Goal: Task Accomplishment & Management: Manage account settings

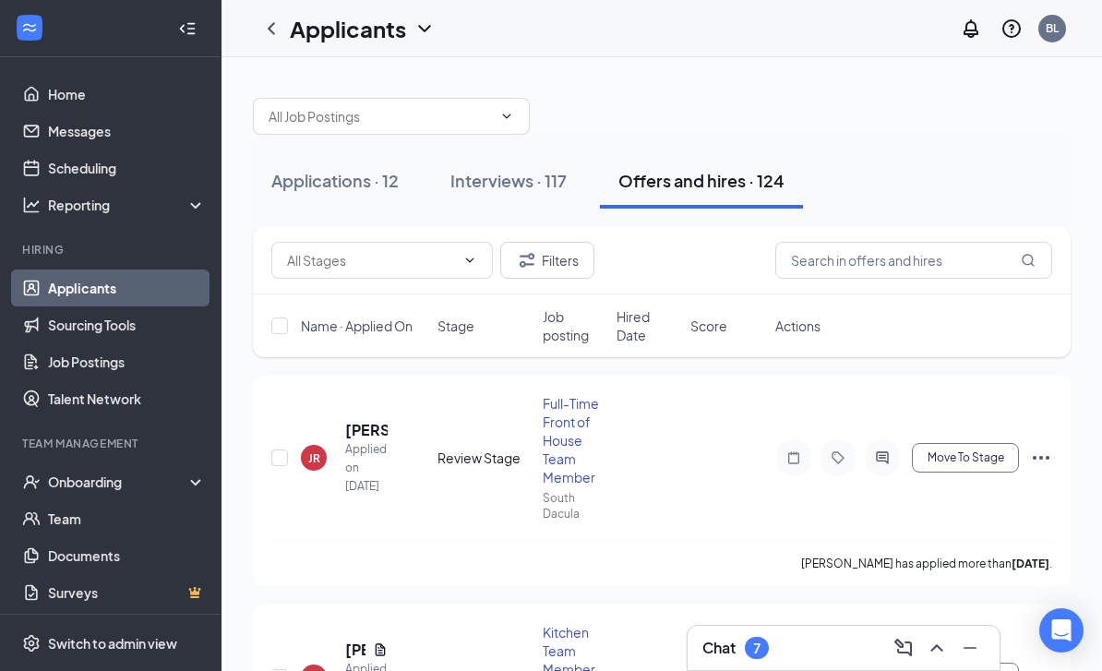
click at [531, 162] on button "Interviews · 117" at bounding box center [508, 180] width 153 height 55
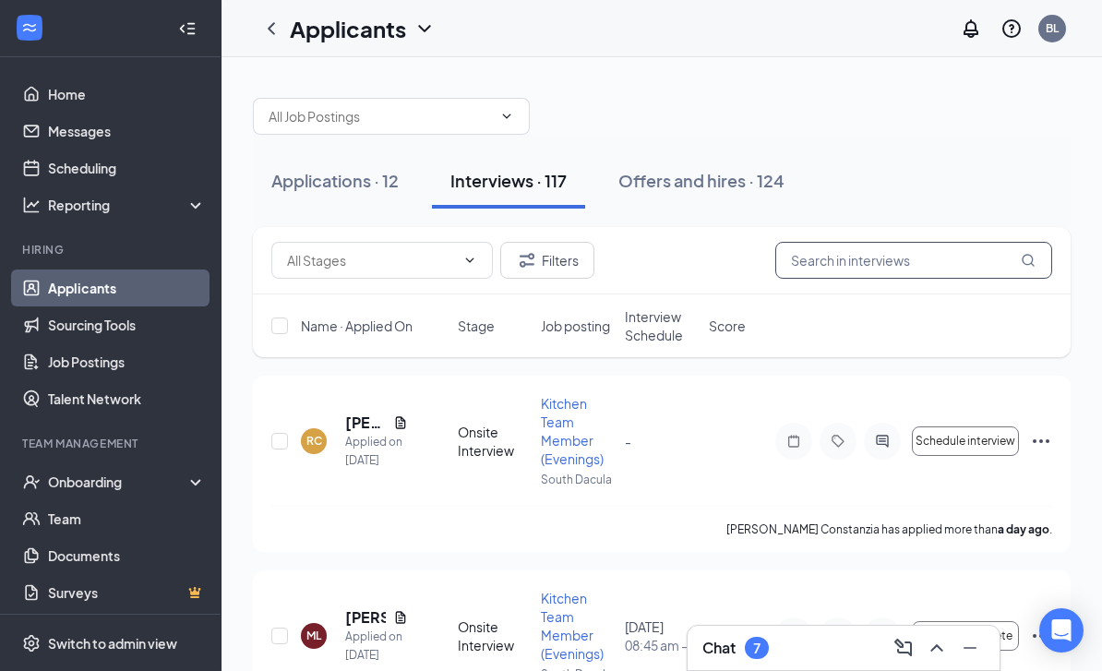
click at [940, 270] on input "text" at bounding box center [914, 260] width 277 height 37
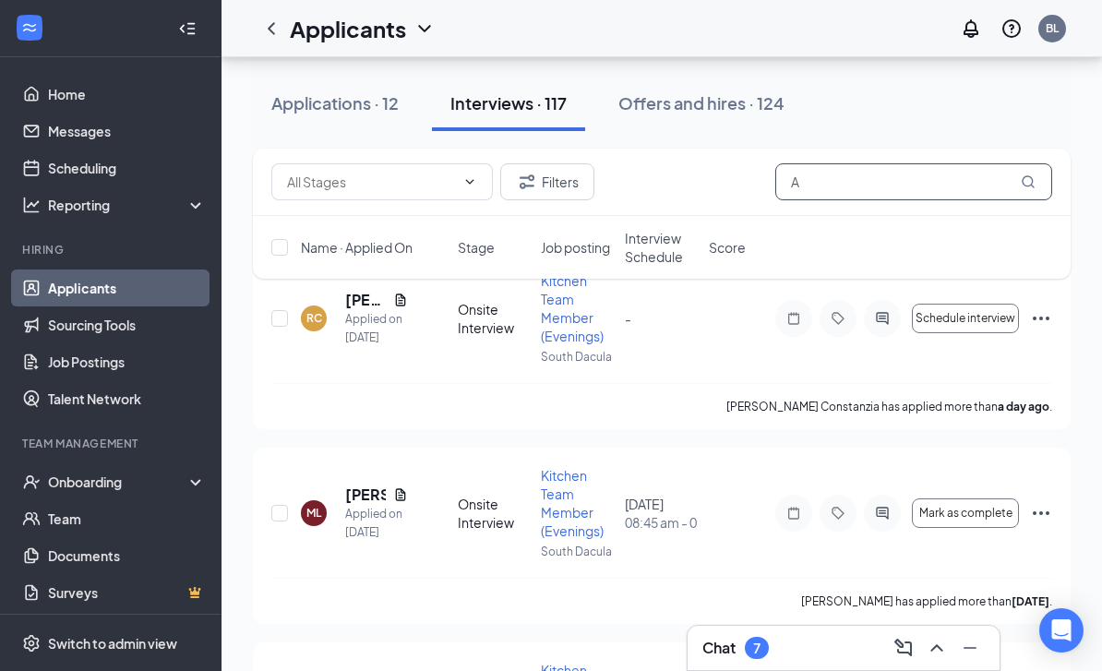
scroll to position [122, 0]
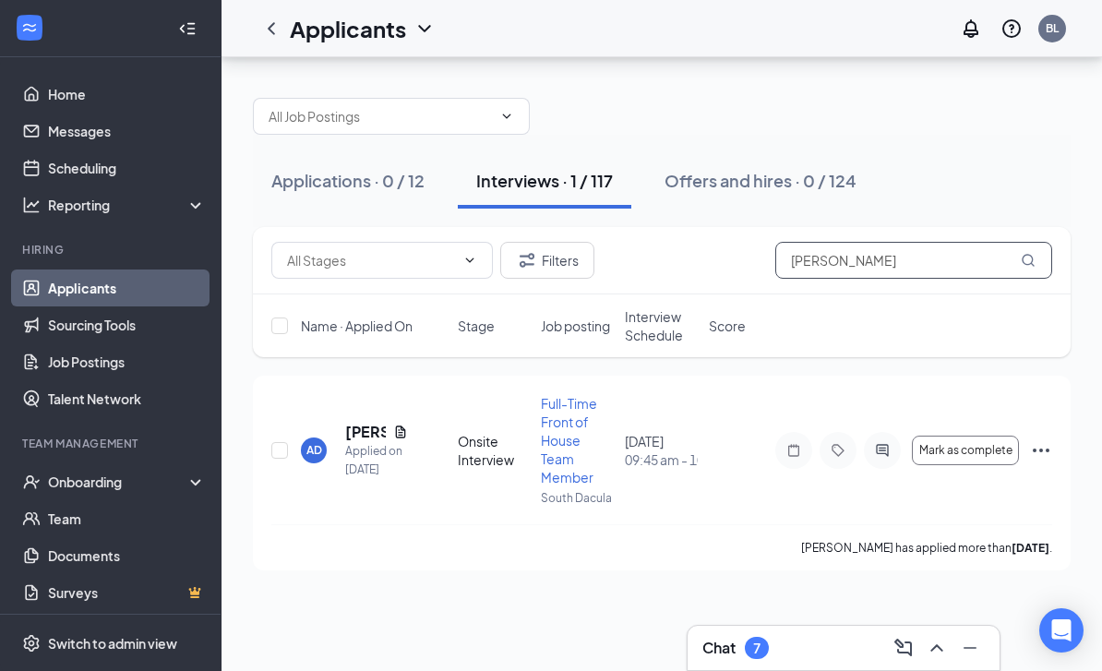
type input "Aminata"
click at [1051, 439] on icon "Ellipses" at bounding box center [1041, 450] width 22 height 22
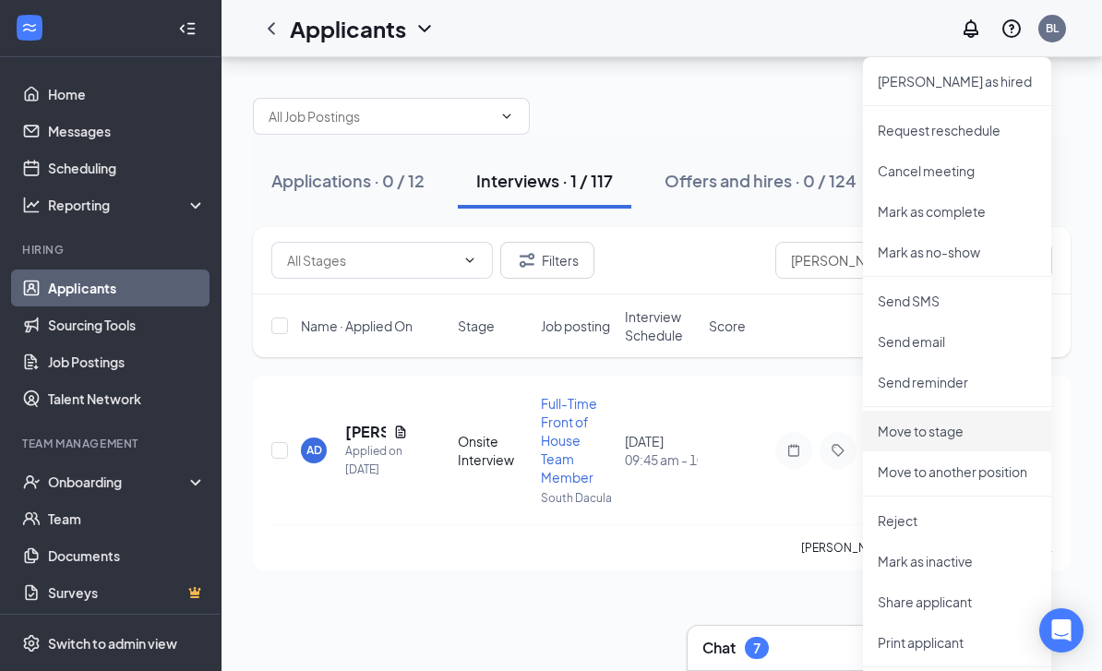
click at [1001, 422] on p "Move to stage" at bounding box center [957, 431] width 159 height 18
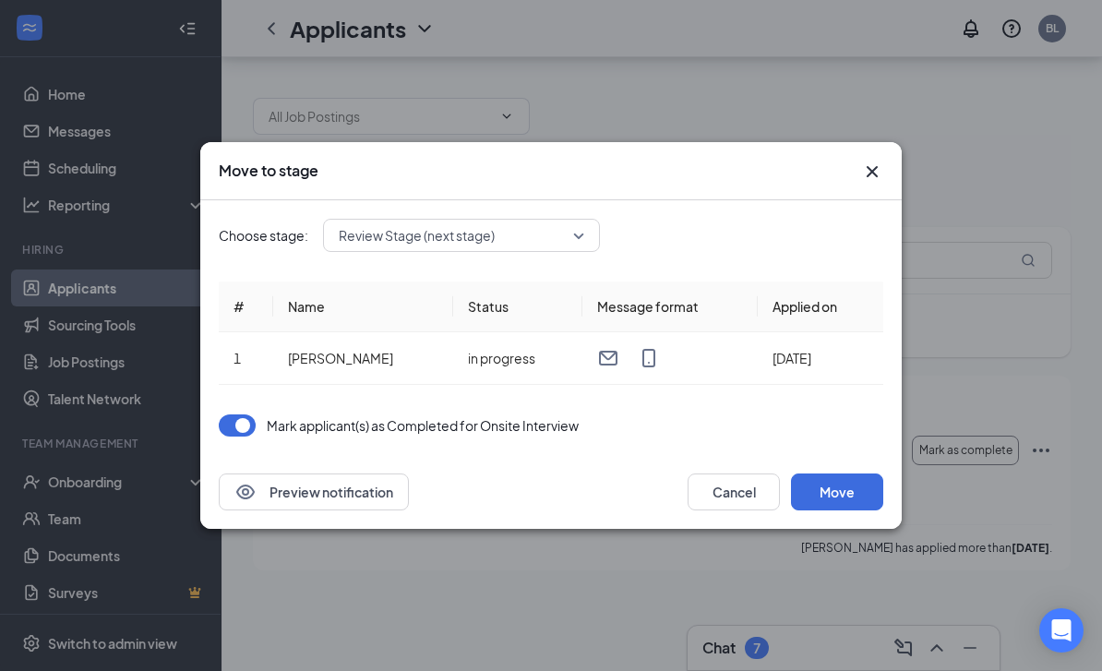
click at [874, 489] on button "Move" at bounding box center [837, 492] width 92 height 37
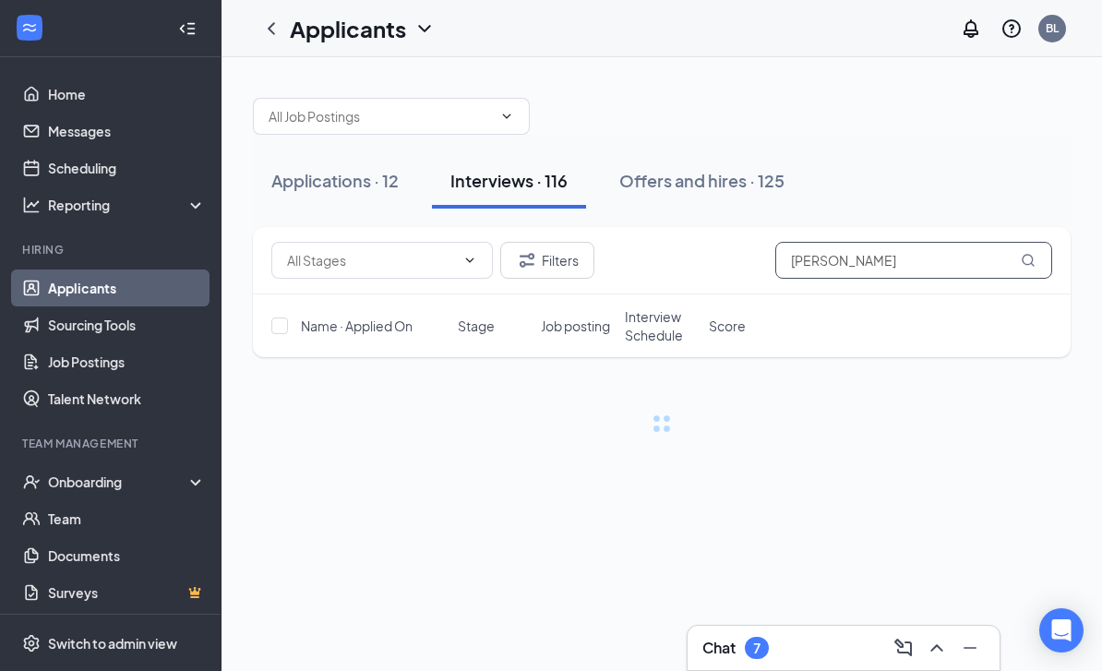
click at [879, 268] on input "[PERSON_NAME]" at bounding box center [914, 260] width 277 height 37
type input "A"
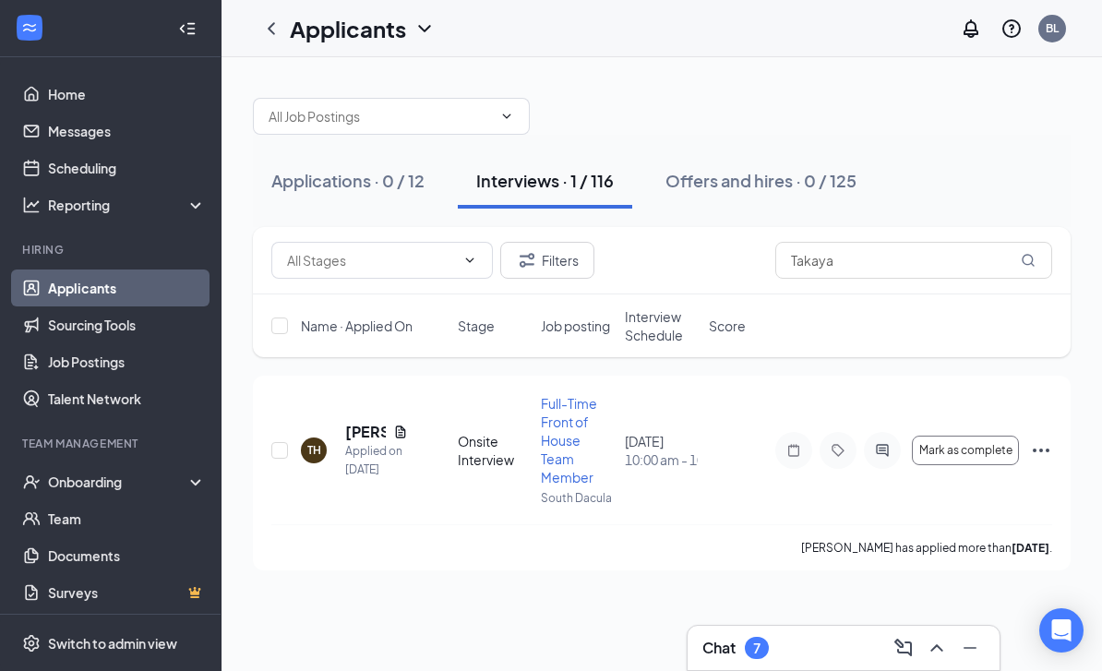
click at [1052, 439] on icon "Ellipses" at bounding box center [1041, 450] width 22 height 22
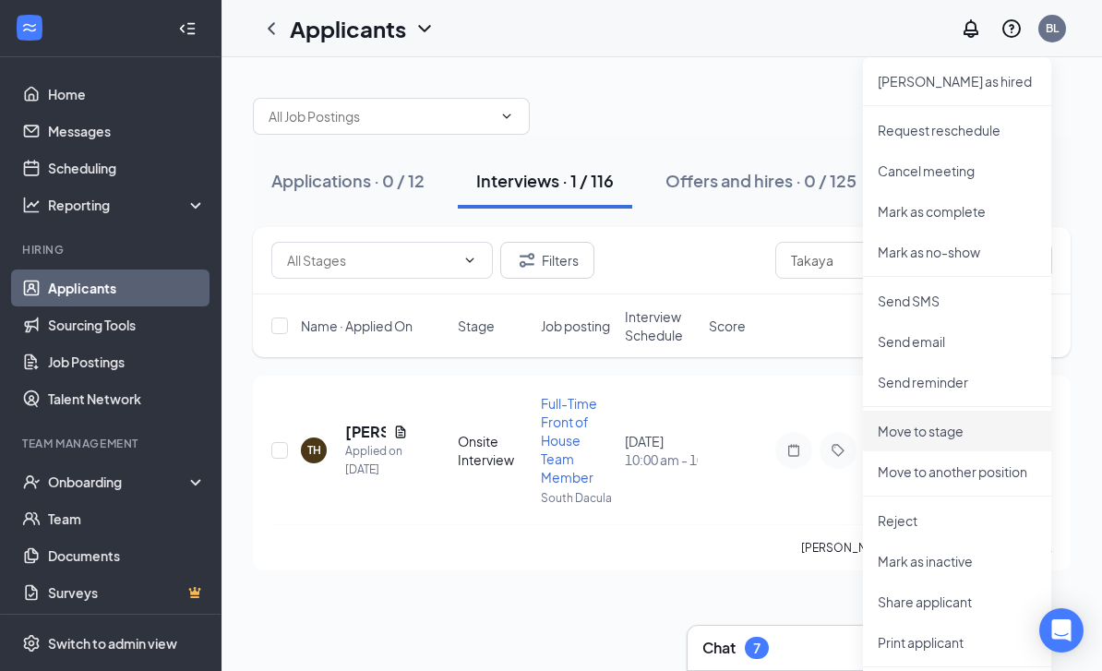
click at [940, 432] on p "Move to stage" at bounding box center [957, 431] width 159 height 18
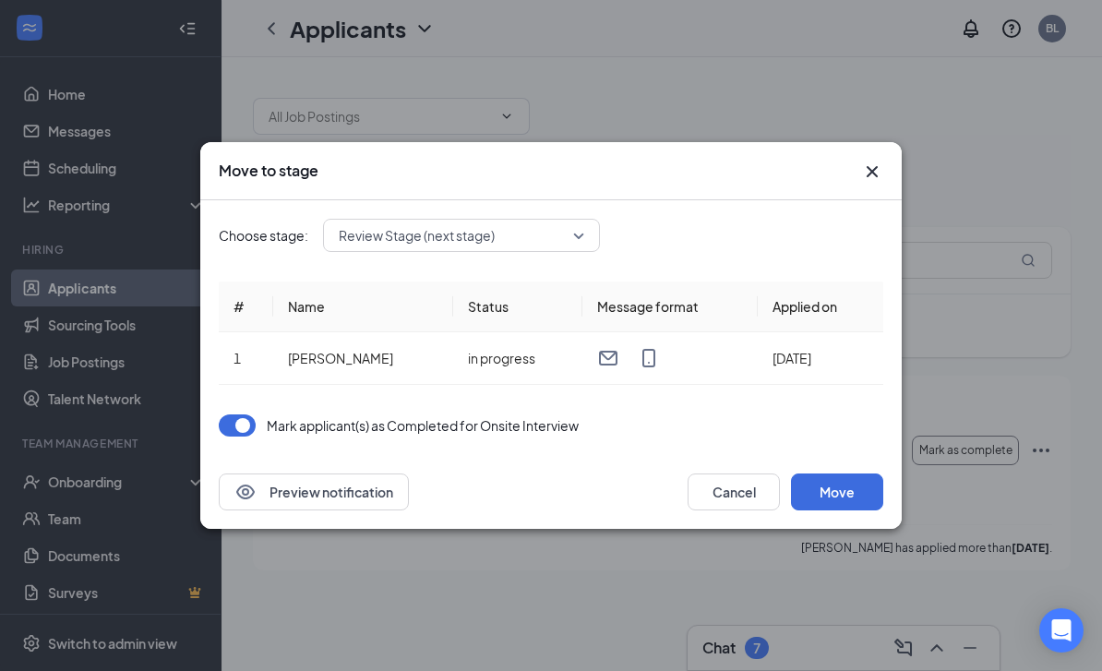
click at [840, 496] on button "Move" at bounding box center [837, 492] width 92 height 37
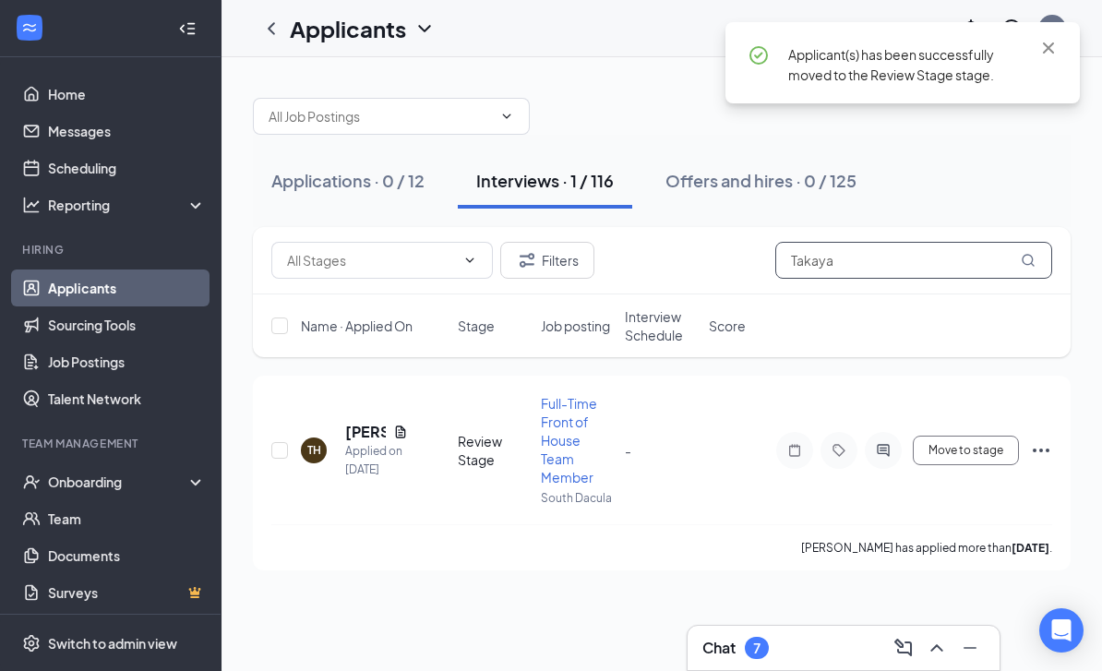
click at [962, 265] on input "Takaya" at bounding box center [914, 260] width 277 height 37
type input "T"
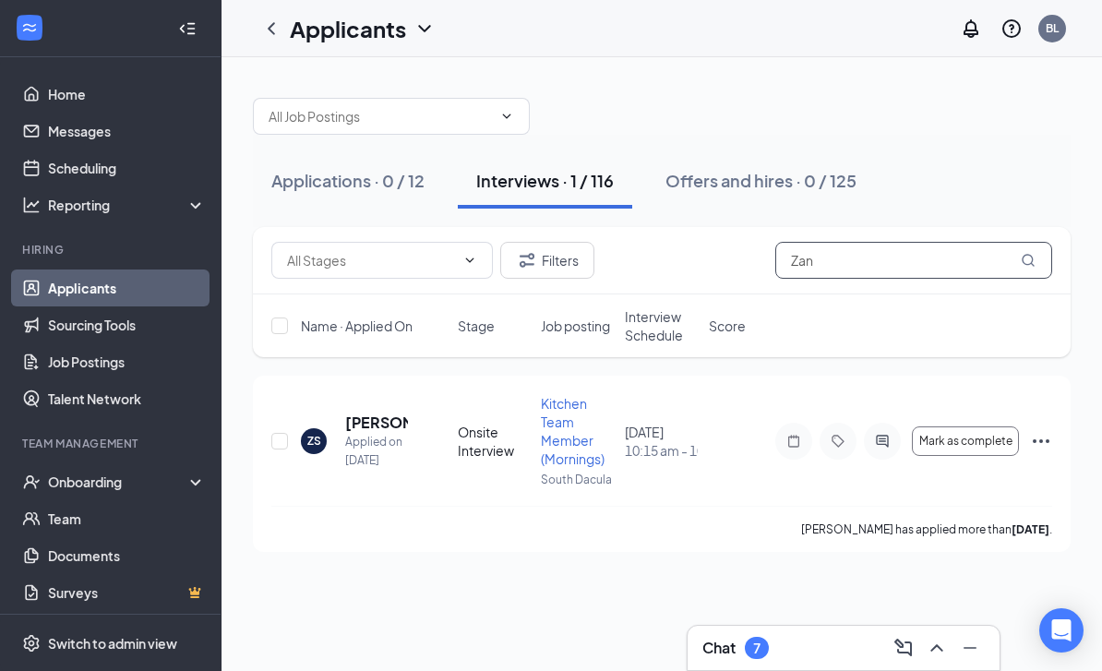
type input "Zan"
click at [1060, 436] on div "ZS Zaniya Simmonds Applied on Aug 21 Onsite Interview Kitchen Team Member (Morn…" at bounding box center [662, 464] width 818 height 176
click at [1049, 430] on icon "Ellipses" at bounding box center [1041, 441] width 22 height 22
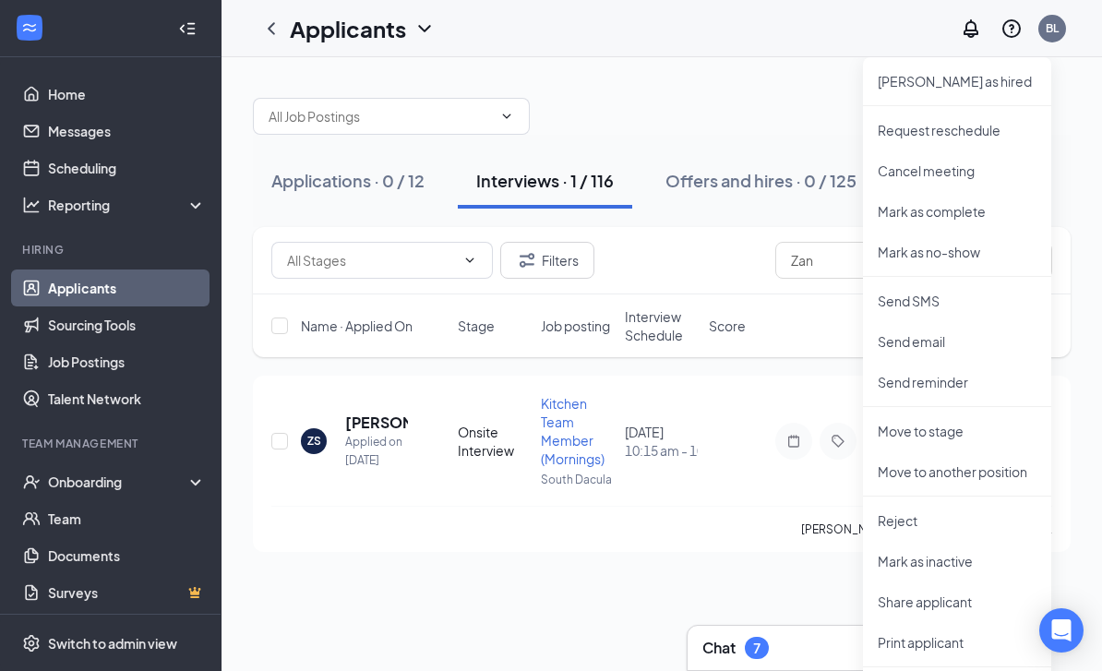
click at [981, 432] on p "Move to stage" at bounding box center [957, 431] width 159 height 18
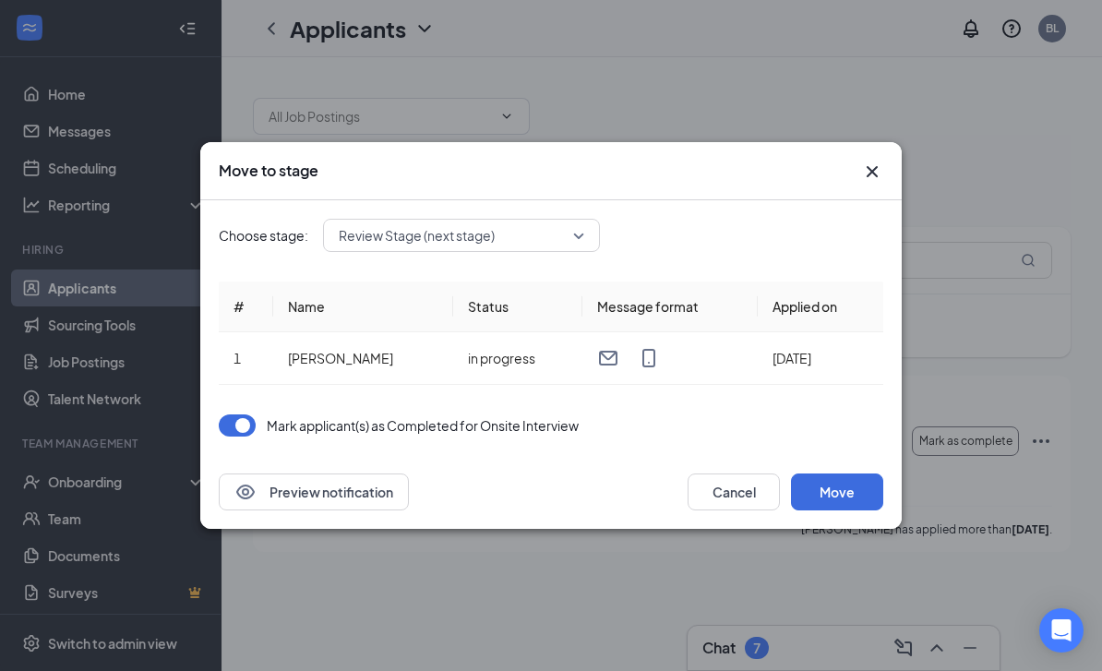
click at [841, 492] on button "Move" at bounding box center [837, 492] width 92 height 37
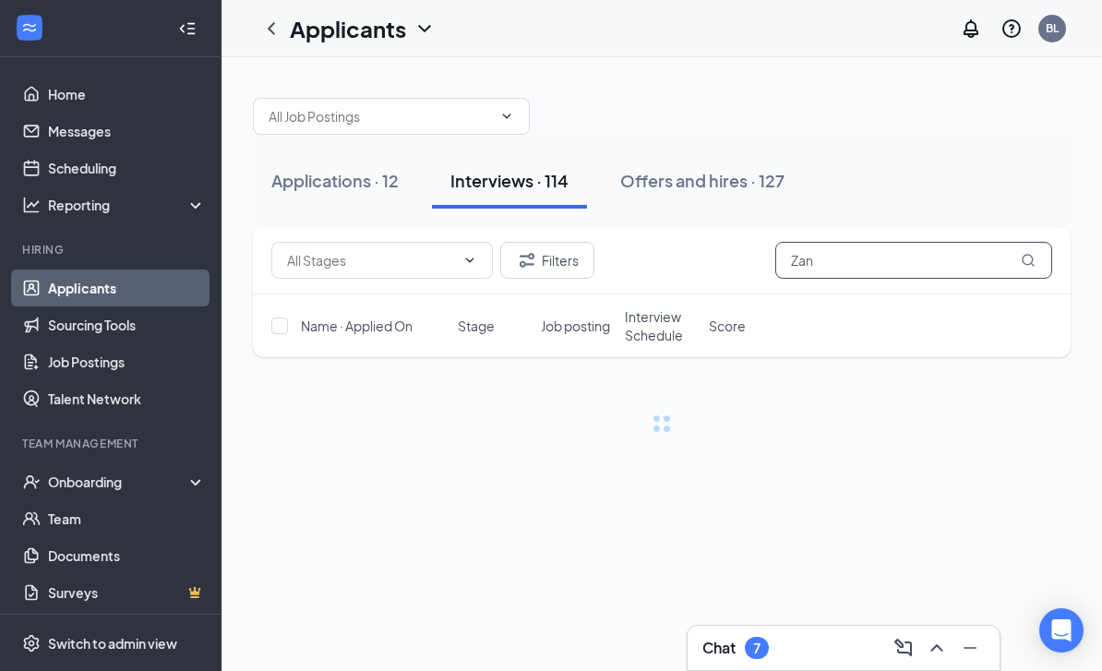
click at [930, 247] on input "Zan" at bounding box center [914, 260] width 277 height 37
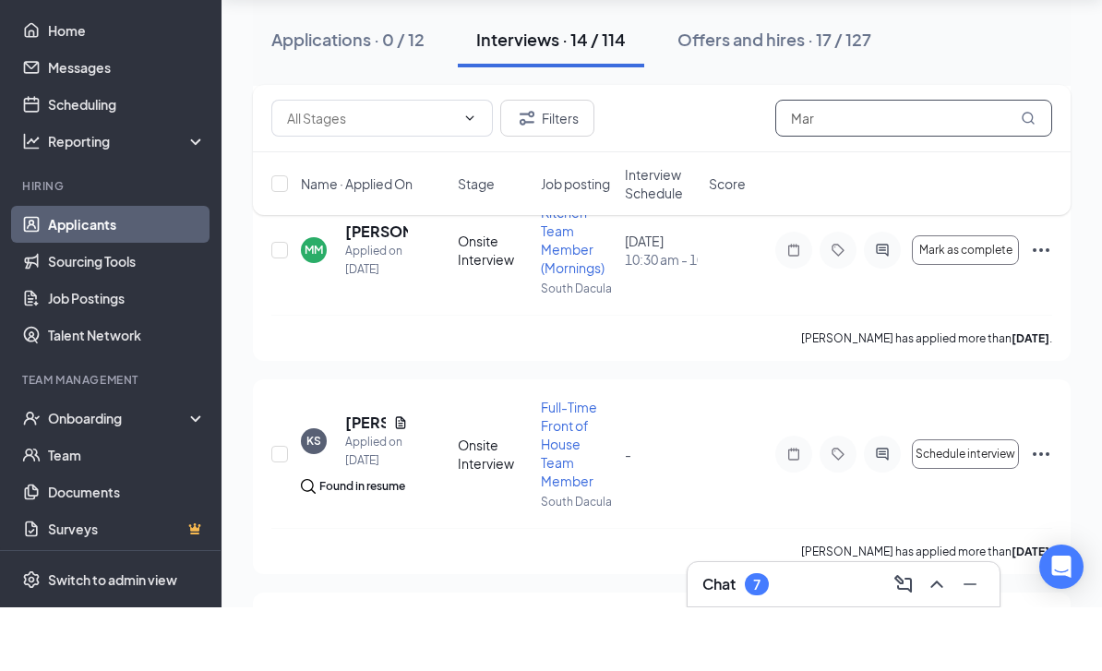
scroll to position [1140, 0]
type input "Mar"
click at [1051, 301] on icon "Ellipses" at bounding box center [1041, 312] width 22 height 22
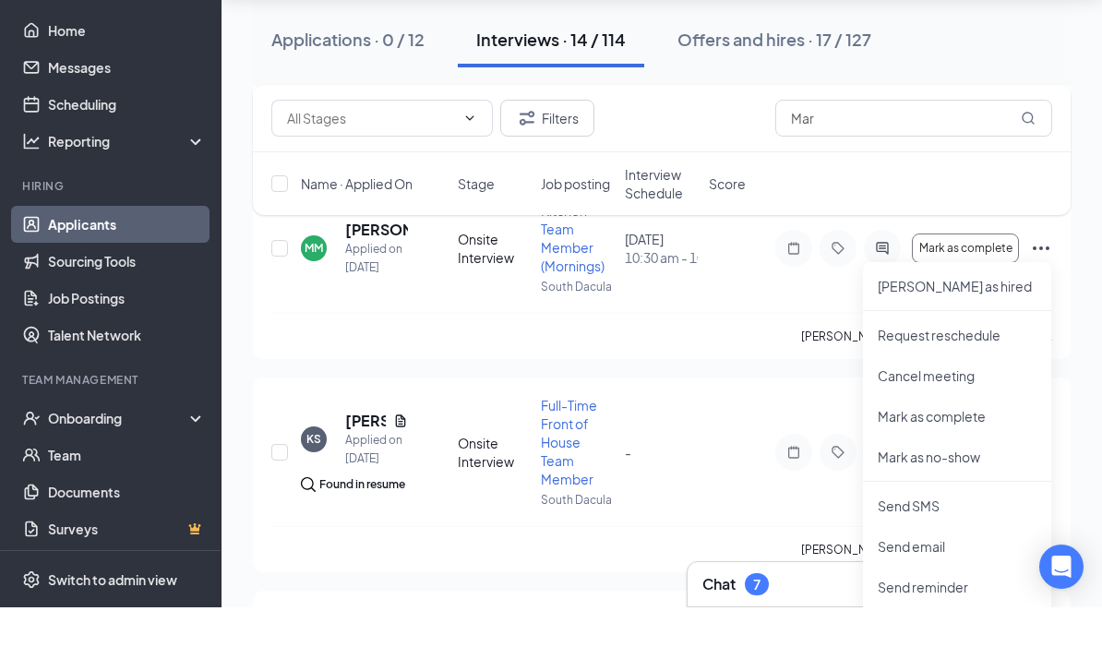
scroll to position [1205, 0]
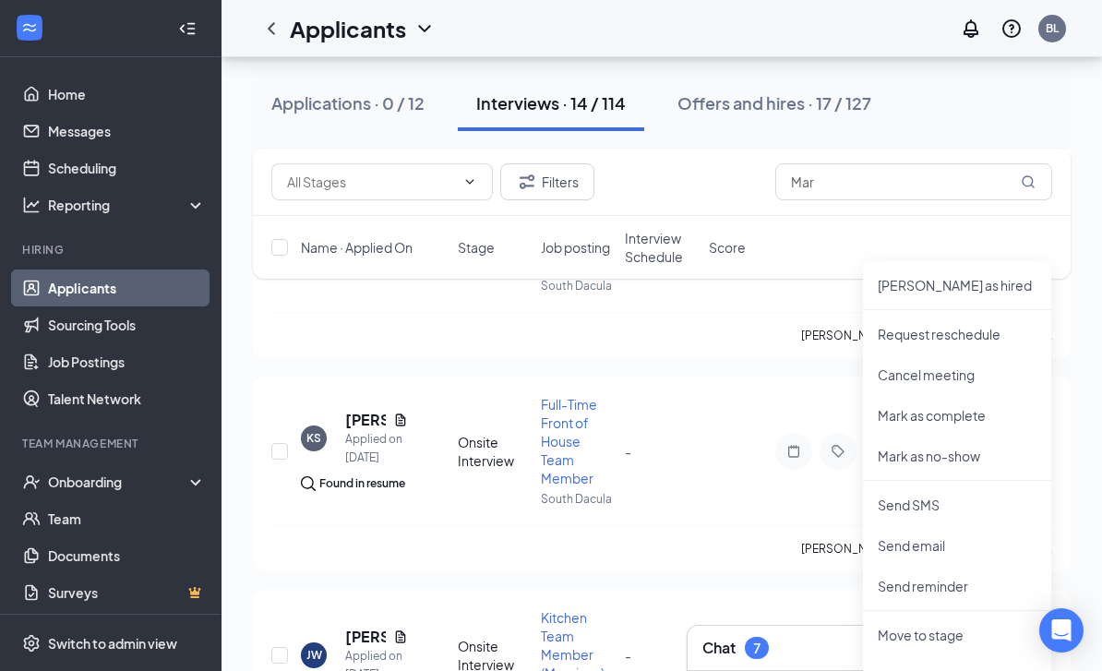
click at [940, 644] on p "Move to stage" at bounding box center [957, 635] width 159 height 18
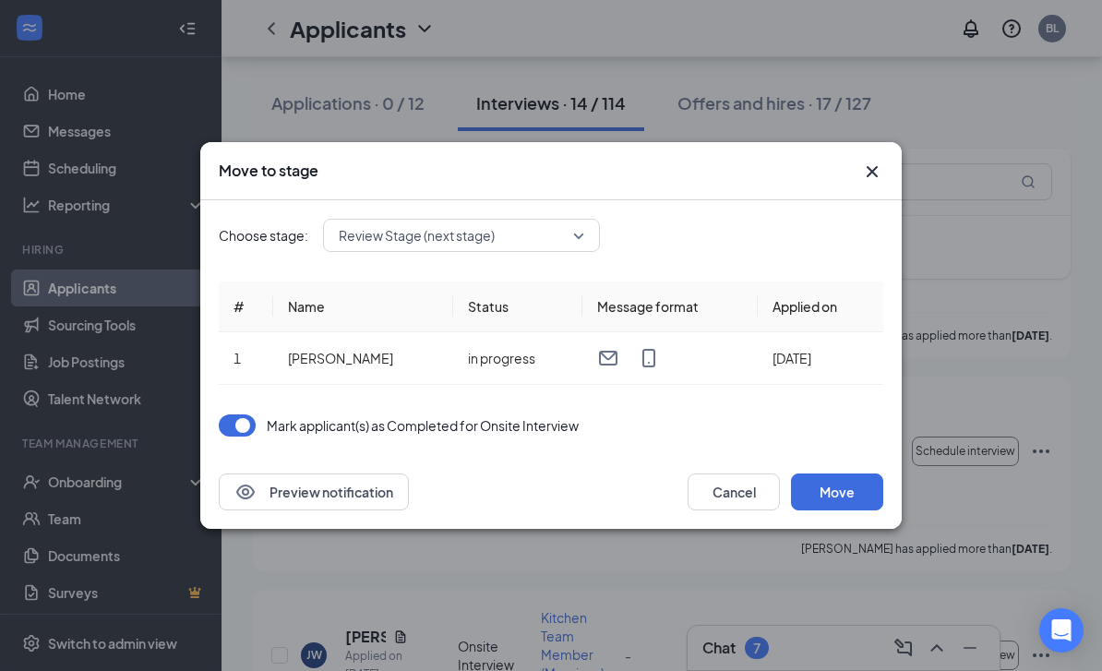
click at [860, 511] on button "Move" at bounding box center [837, 492] width 92 height 37
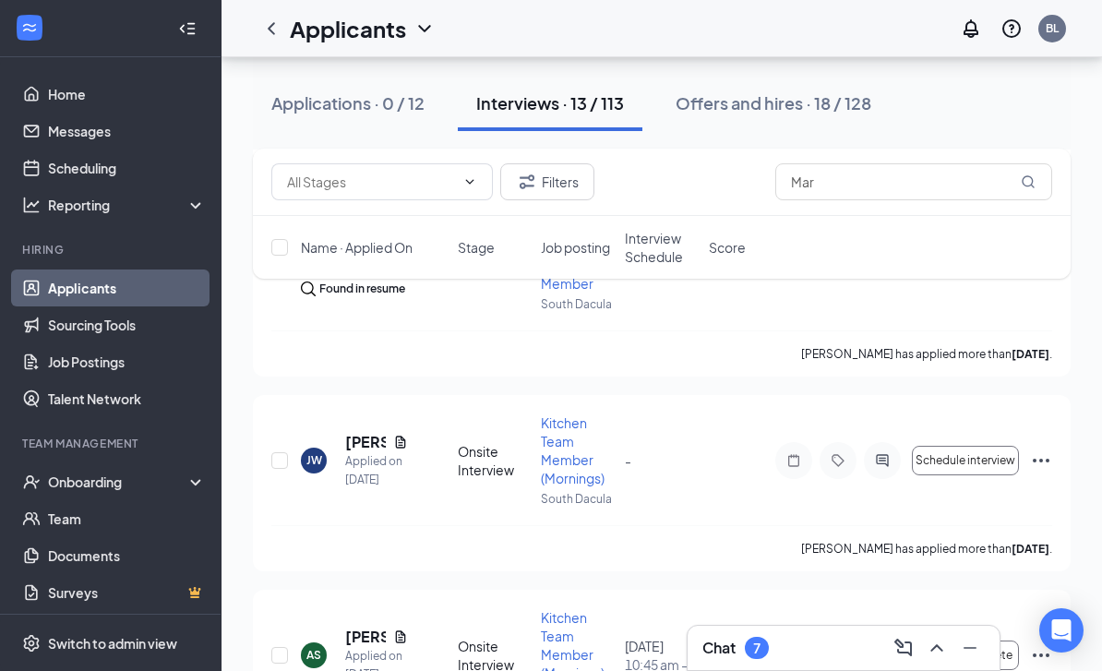
click at [739, 100] on div "Offers and hires · 18 / 128" at bounding box center [774, 102] width 196 height 23
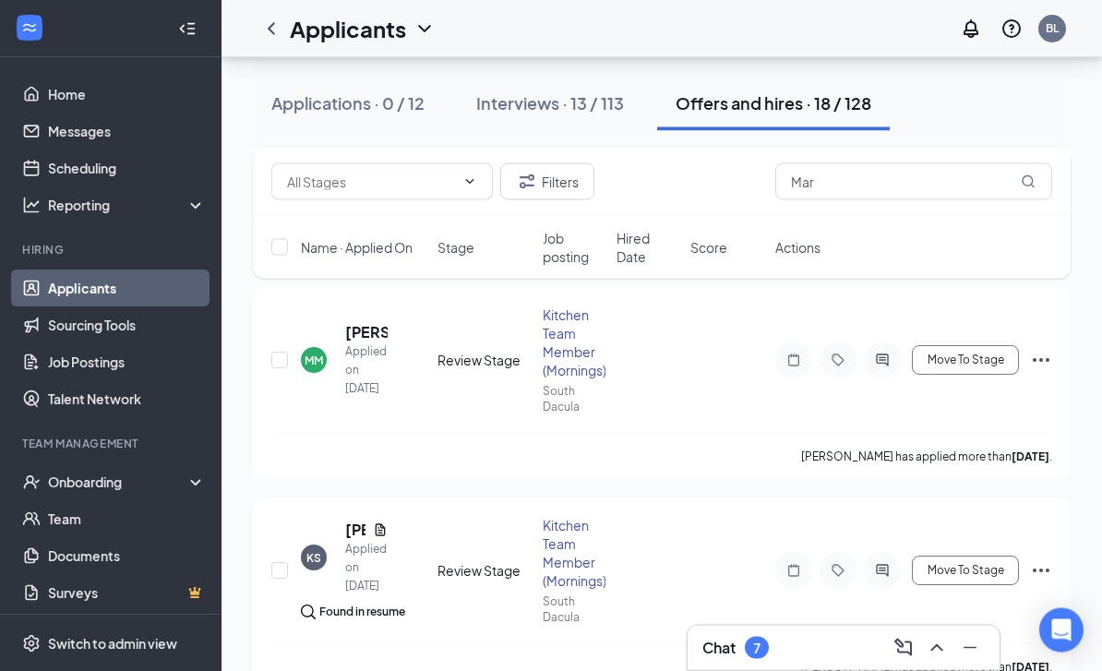
scroll to position [522, 0]
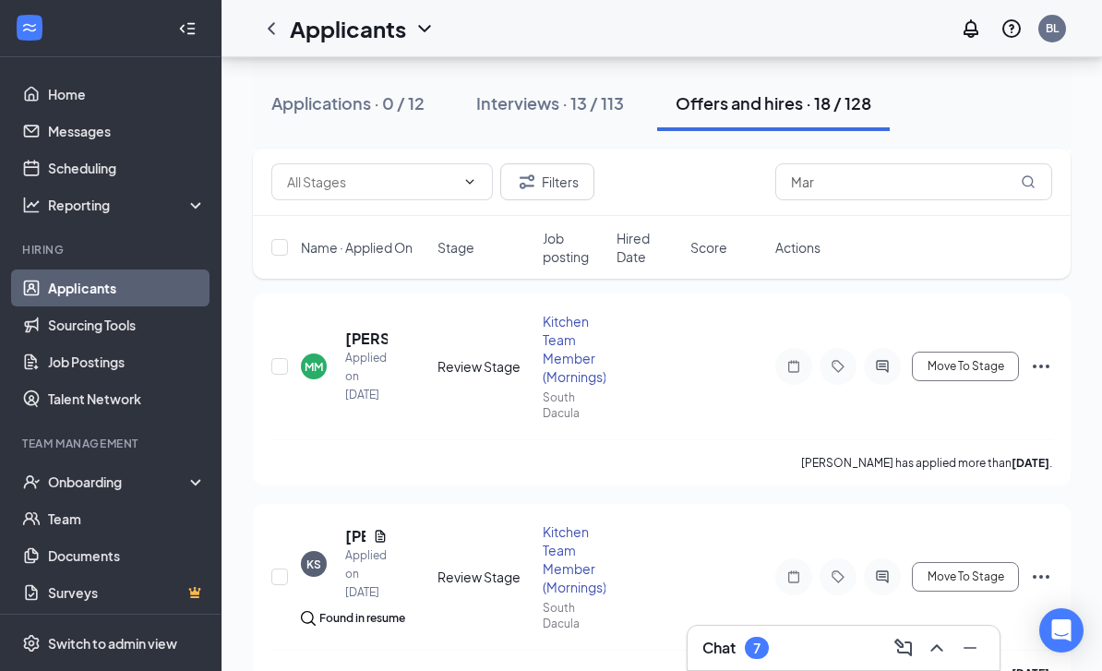
click at [566, 347] on div "Kitchen Team Member (Mornings)" at bounding box center [574, 349] width 63 height 74
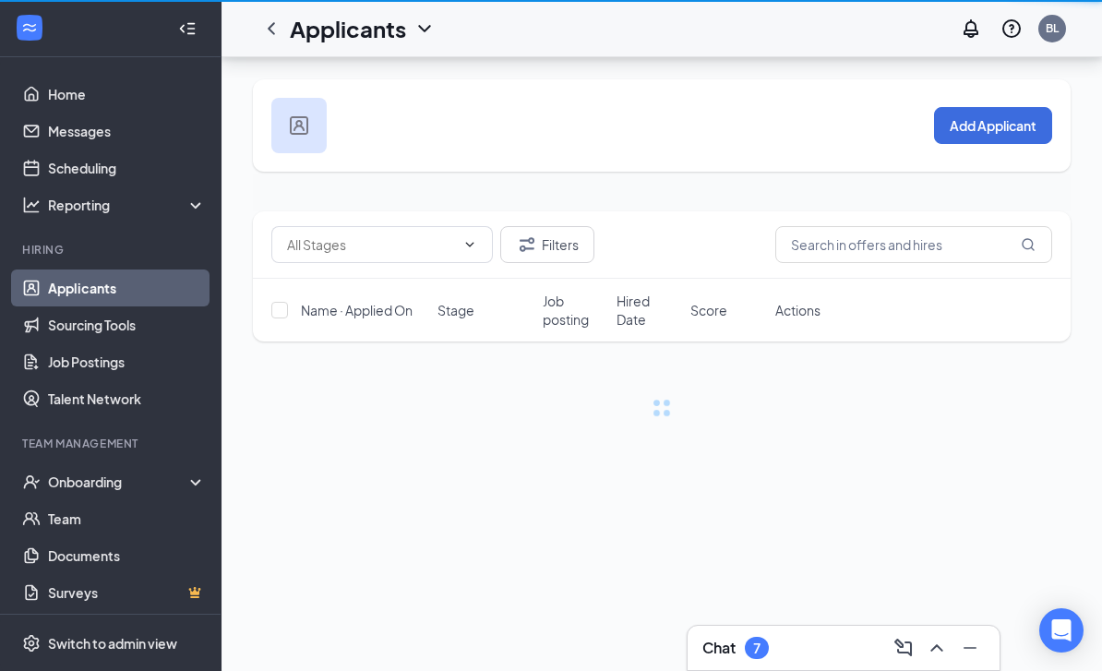
scroll to position [56, 0]
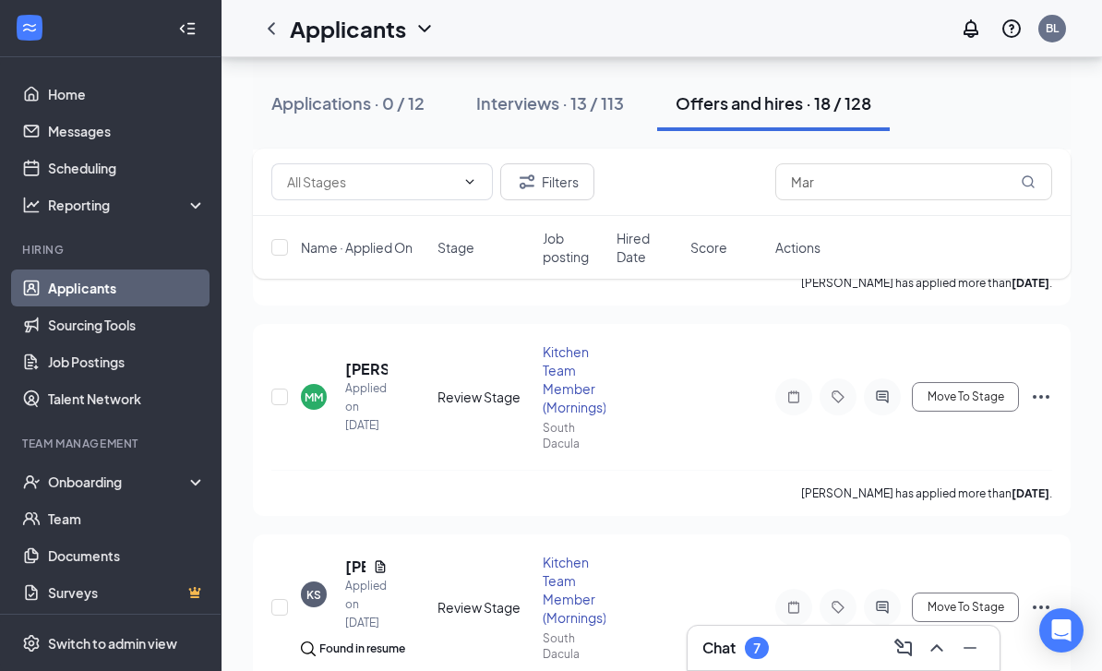
scroll to position [490, 0]
click at [376, 366] on h5 "[PERSON_NAME]" at bounding box center [366, 370] width 42 height 20
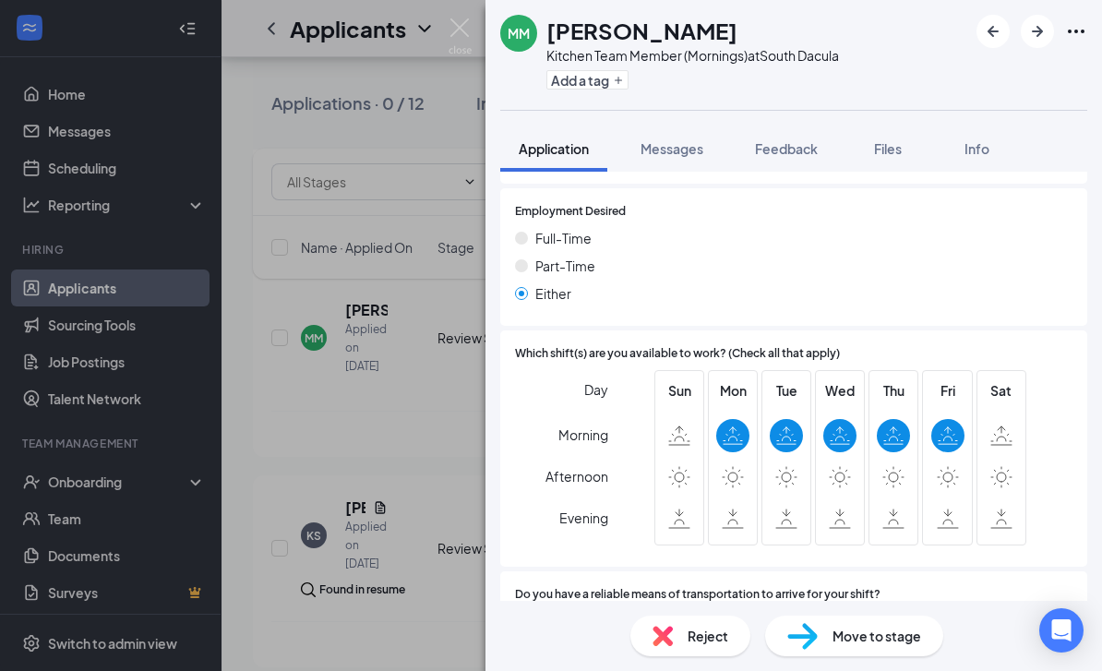
scroll to position [924, 0]
click at [462, 44] on img at bounding box center [460, 36] width 23 height 36
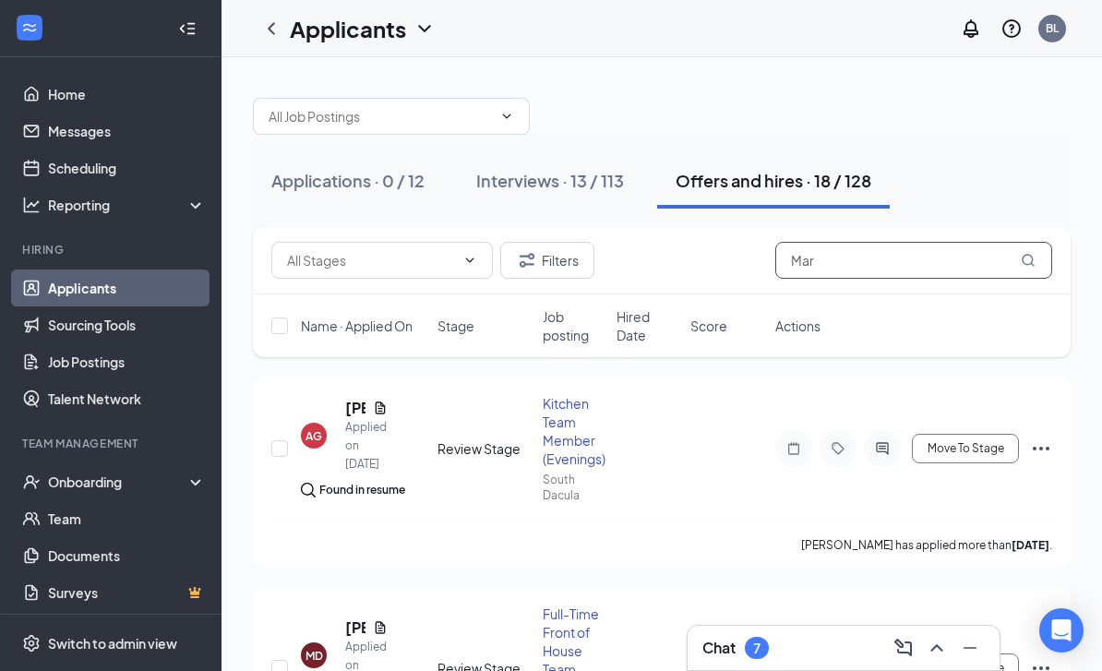
click at [806, 266] on input "Mar" at bounding box center [914, 260] width 277 height 37
type input "M"
